Goal: Find specific page/section: Find specific page/section

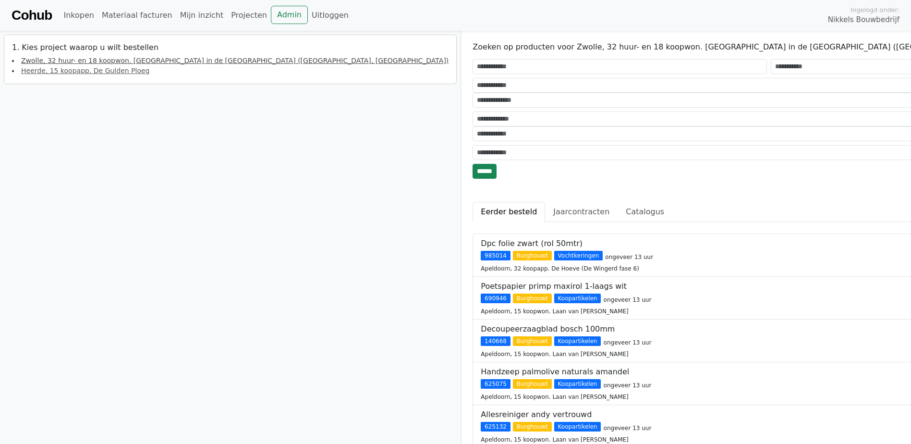
click at [68, 62] on link "Zwolle, 32 huur- en 18 koopwon. [GEOGRAPHIC_DATA] in de [GEOGRAPHIC_DATA] ([GEO…" at bounding box center [234, 61] width 427 height 8
click at [118, 17] on link "Materiaal facturen" at bounding box center [137, 15] width 78 height 19
